Goal: Entertainment & Leisure: Consume media (video, audio)

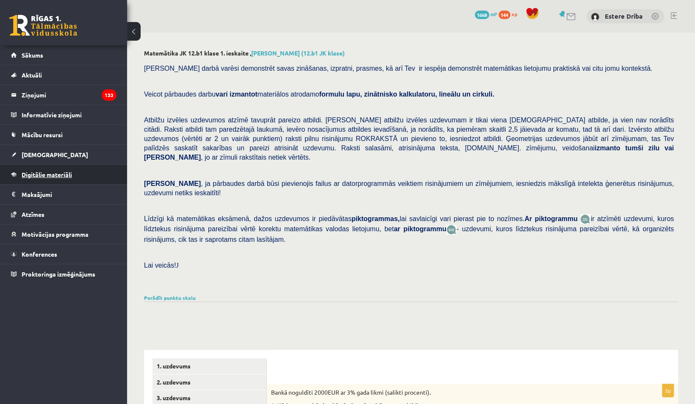
click at [58, 174] on span "Digitālie materiāli" at bounding box center [47, 175] width 50 height 8
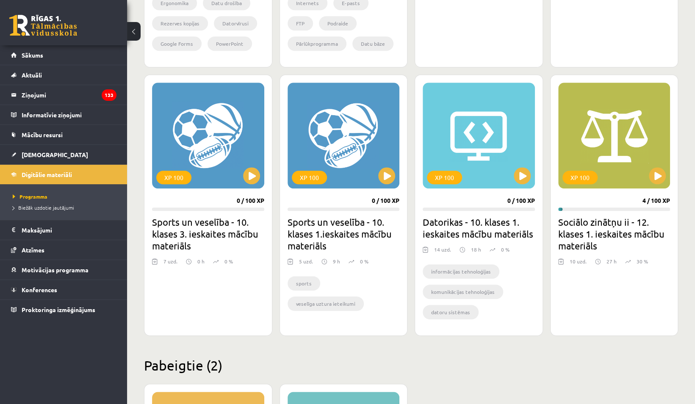
scroll to position [436, 0]
click at [657, 179] on button at bounding box center [657, 175] width 17 height 17
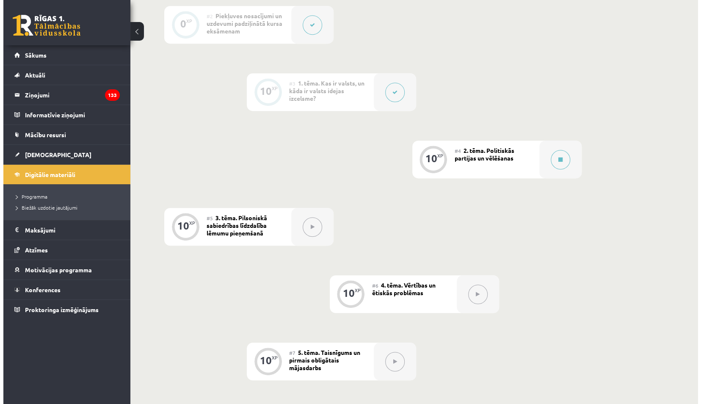
scroll to position [289, 0]
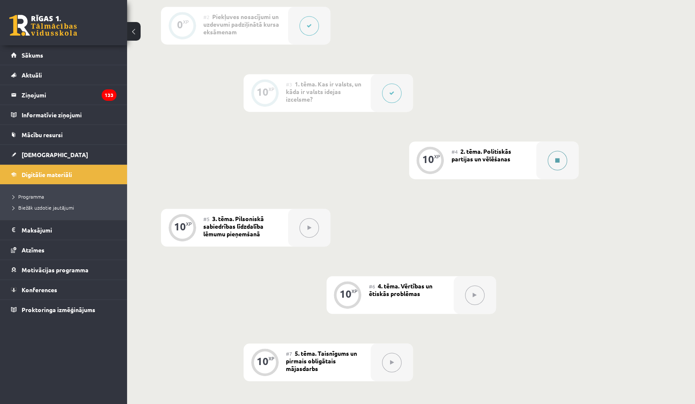
click at [555, 157] on button at bounding box center [556, 160] width 19 height 19
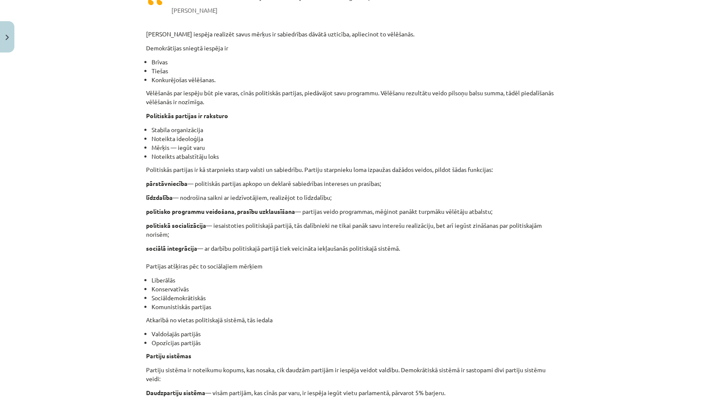
scroll to position [278, 0]
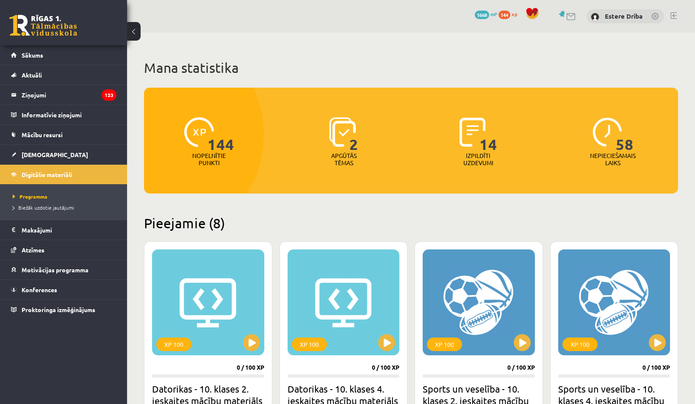
scroll to position [431, 0]
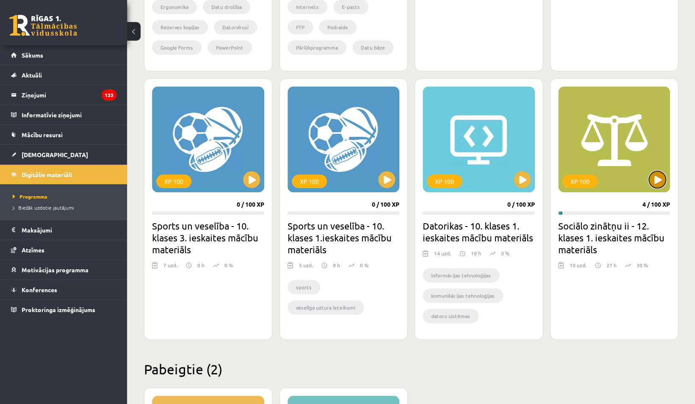
click at [656, 175] on button at bounding box center [657, 179] width 17 height 17
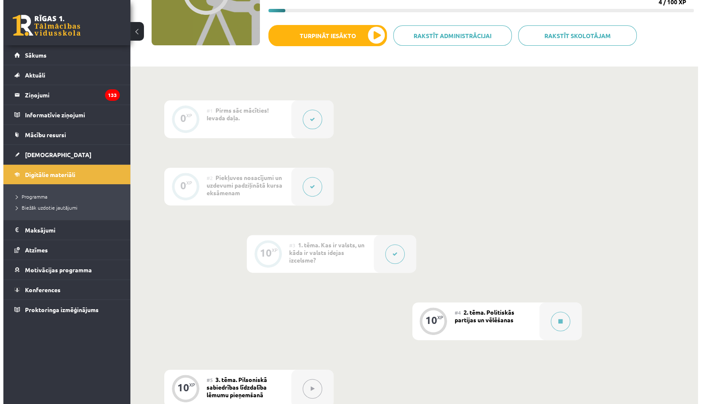
scroll to position [127, 0]
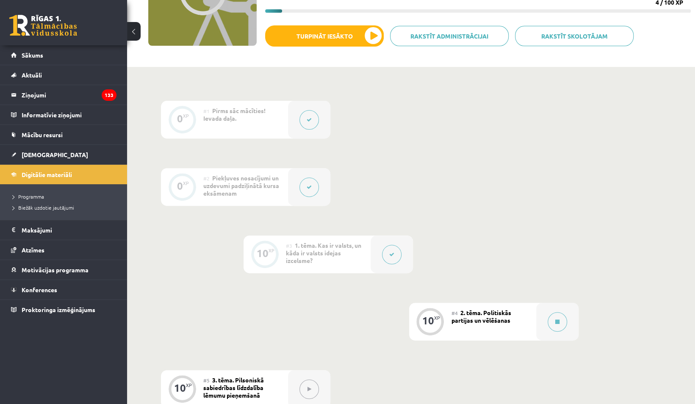
click at [392, 251] on button at bounding box center [391, 254] width 19 height 19
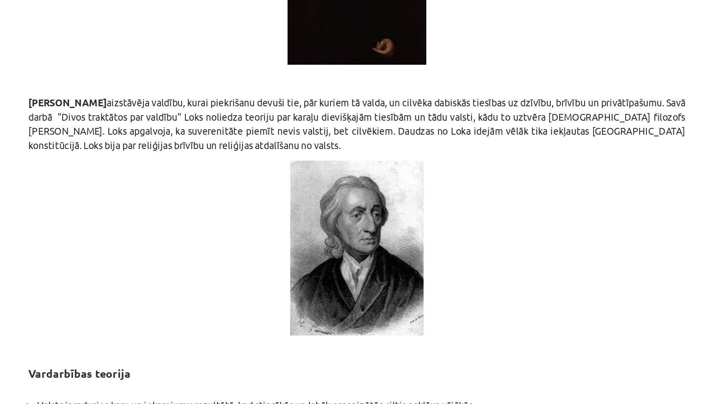
scroll to position [1124, 0]
click at [384, 245] on button at bounding box center [393, 254] width 19 height 19
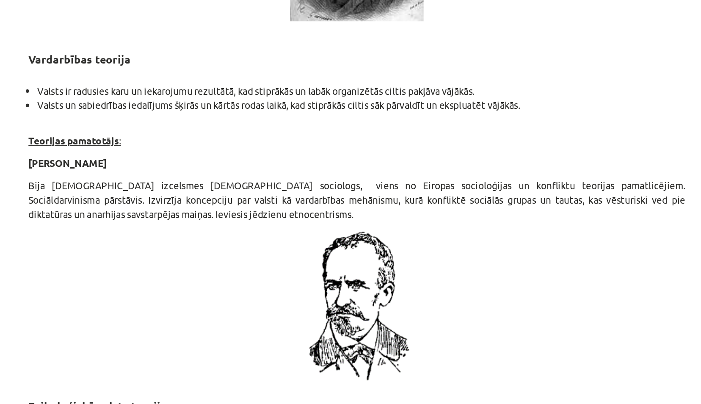
scroll to position [1321, 0]
